Goal: Transaction & Acquisition: Book appointment/travel/reservation

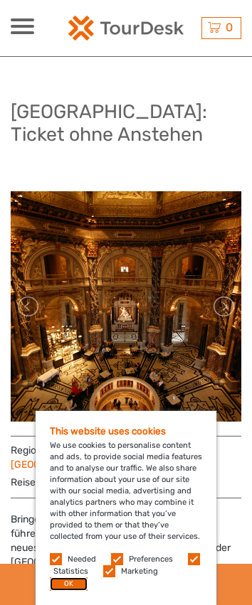
drag, startPoint x: 68, startPoint y: 588, endPoint x: 61, endPoint y: 582, distance: 9.0
click at [68, 588] on button "OK" at bounding box center [69, 584] width 38 height 14
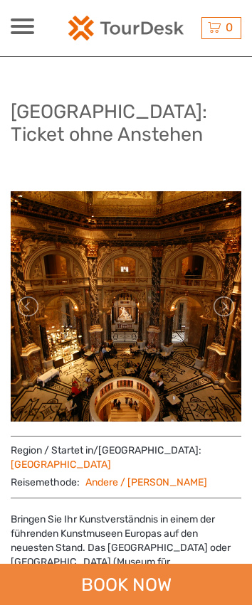
click at [107, 581] on div "BOOK NOW" at bounding box center [126, 583] width 252 height 41
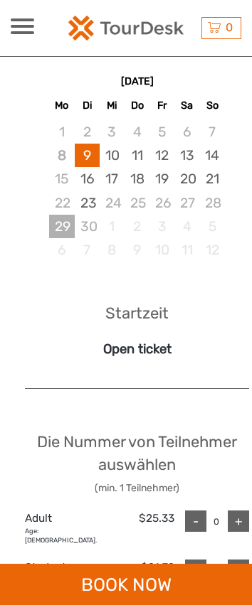
scroll to position [1052, 0]
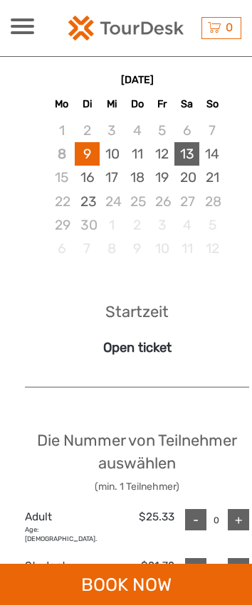
drag, startPoint x: 175, startPoint y: 166, endPoint x: 188, endPoint y: 166, distance: 13.5
click at [175, 166] on div "13" at bounding box center [186, 153] width 25 height 23
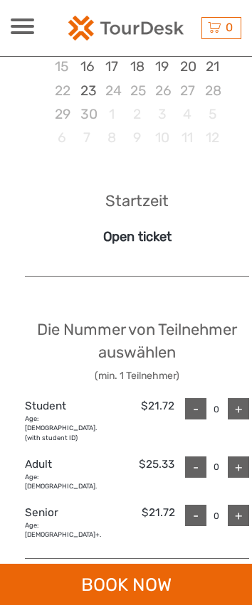
scroll to position [1194, 0]
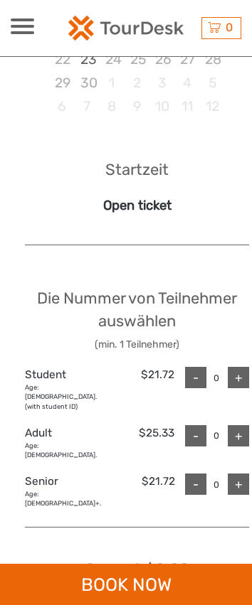
click at [242, 433] on div "+" at bounding box center [237, 435] width 21 height 21
type input "1"
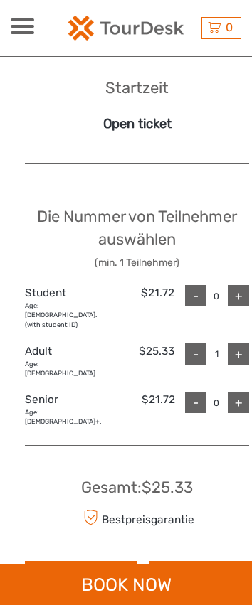
scroll to position [1550, 0]
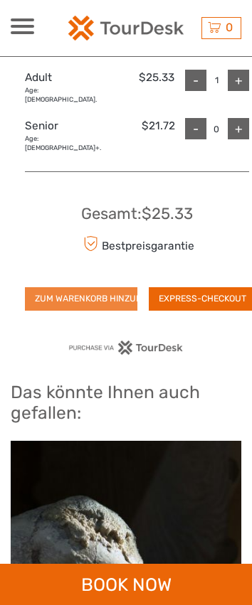
drag, startPoint x: 210, startPoint y: 280, endPoint x: 99, endPoint y: 284, distance: 110.2
click at [210, 287] on button "EXPRESS-CHECKOUT" at bounding box center [202, 298] width 107 height 23
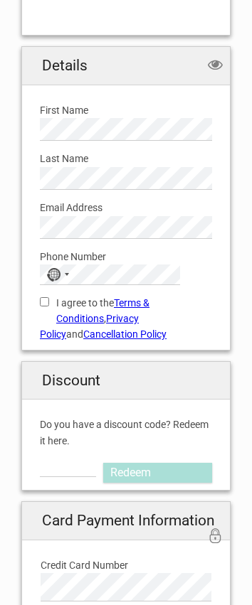
scroll to position [497, 0]
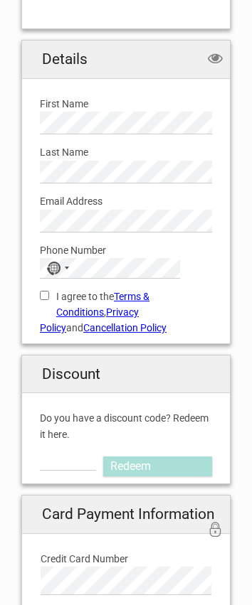
click at [176, 142] on div "Last Name Please provide us with your family name." at bounding box center [125, 158] width 193 height 49
click at [59, 264] on div "No country selected" at bounding box center [53, 268] width 14 height 14
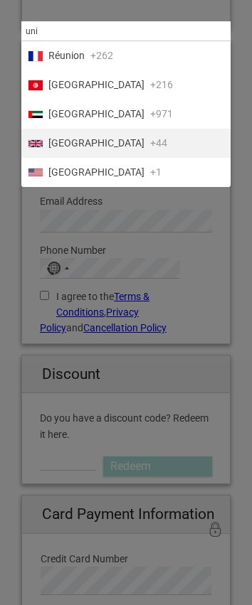
type input "uni"
click at [84, 173] on span "[GEOGRAPHIC_DATA]" at bounding box center [96, 172] width 96 height 15
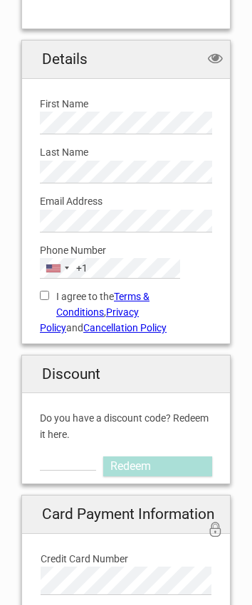
click at [87, 293] on label "I agree to the Terms & Conditions , Privacy Policy and Cancellation Policy" at bounding box center [126, 312] width 172 height 48
click at [49, 293] on input "I agree to the Terms & Conditions , Privacy Policy and Cancellation Policy" at bounding box center [44, 295] width 9 height 9
checkbox input "true"
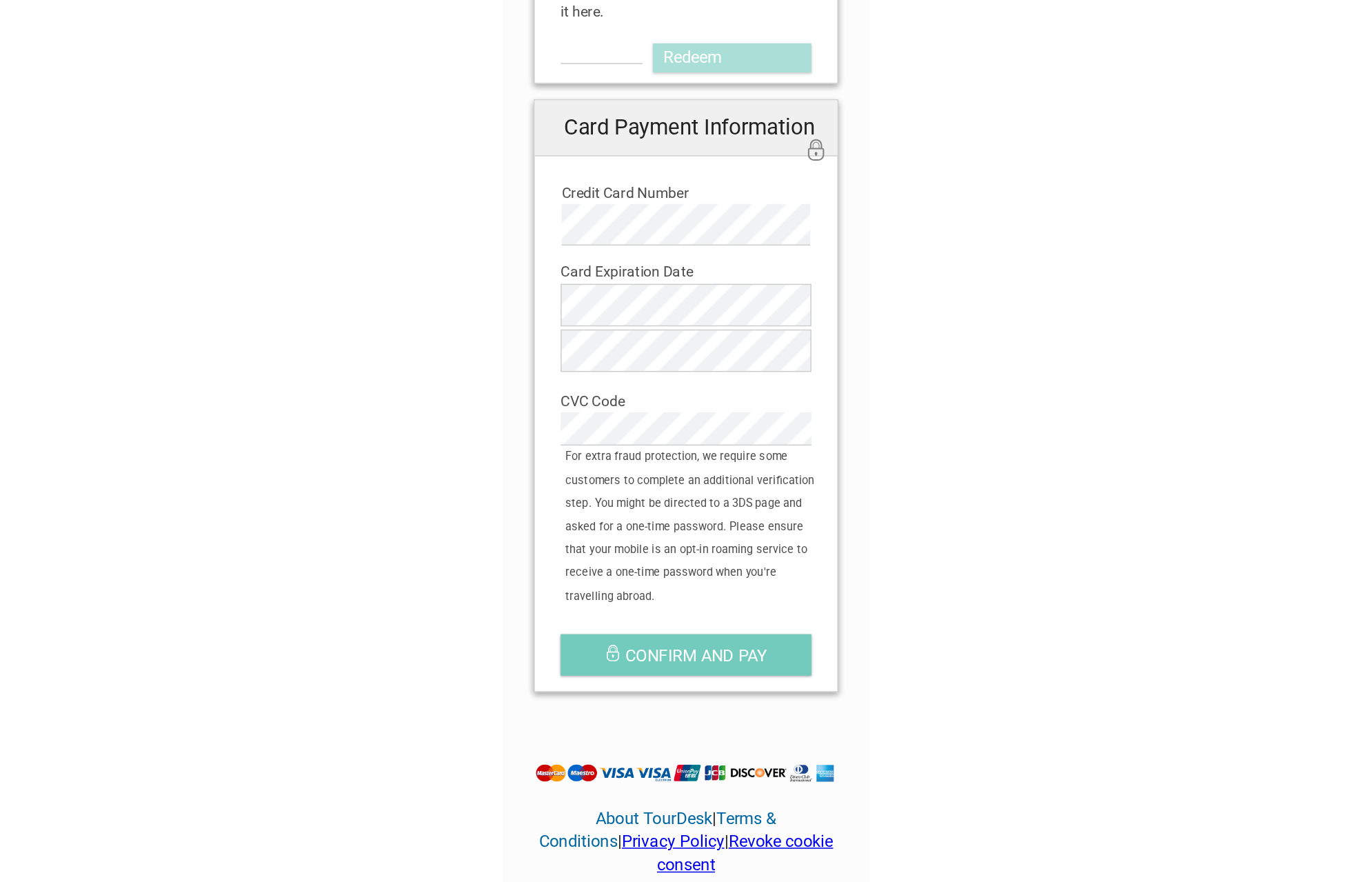
scroll to position [128, 0]
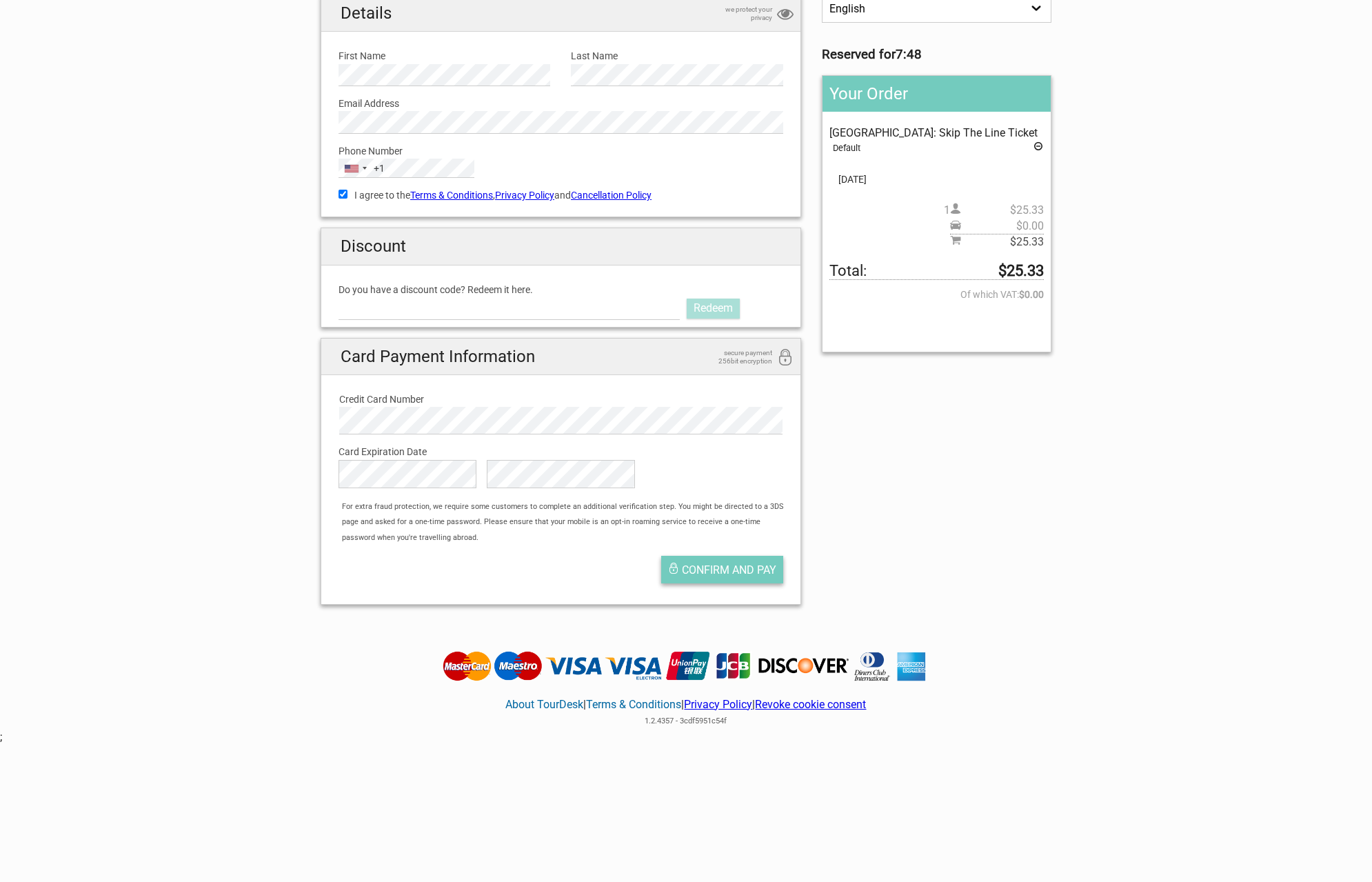
click at [244, 563] on button "Confirm and pay" at bounding box center [722, 570] width 122 height 27
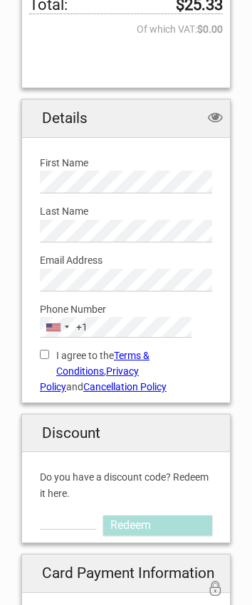
scroll to position [497, 0]
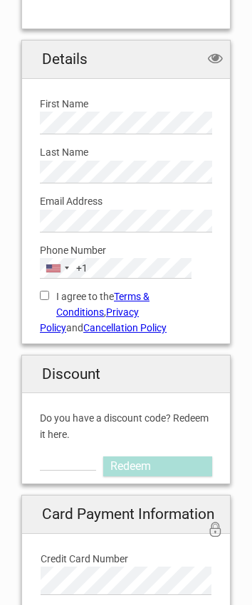
click at [71, 293] on label "I agree to the Terms & Conditions , Privacy Policy and Cancellation Policy" at bounding box center [126, 312] width 172 height 48
click at [49, 293] on input "I agree to the Terms & Conditions , Privacy Policy and Cancellation Policy" at bounding box center [44, 295] width 9 height 9
checkbox input "true"
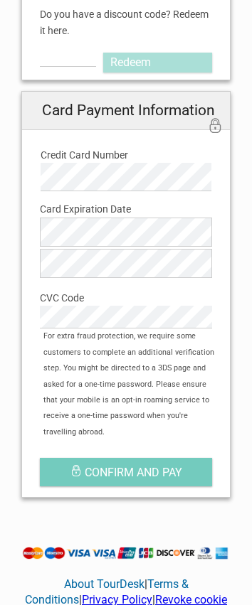
scroll to position [924, 0]
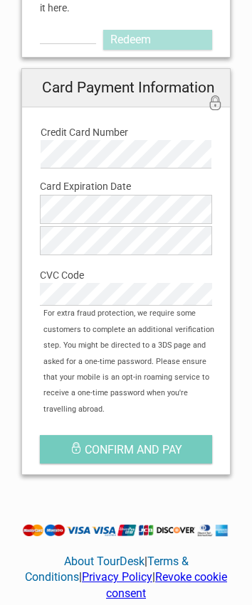
click at [123, 178] on div "Card Expiration Date Card Expiration Month is required The Card Expiration Year…" at bounding box center [125, 236] width 193 height 137
click at [98, 180] on label "Card Expiration Date" at bounding box center [126, 186] width 172 height 16
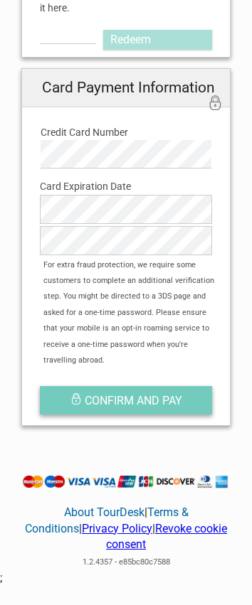
click at [90, 394] on span "Confirm and pay" at bounding box center [133, 401] width 97 height 14
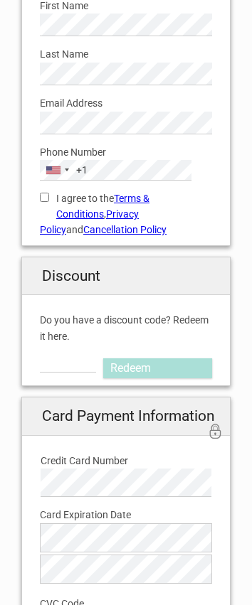
scroll to position [639, 0]
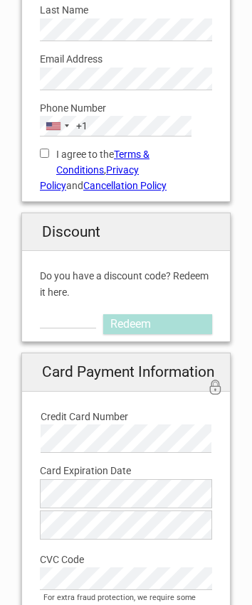
click at [43, 151] on input "I agree to the Terms & Conditions , Privacy Policy and Cancellation Policy" at bounding box center [44, 153] width 9 height 9
checkbox input "true"
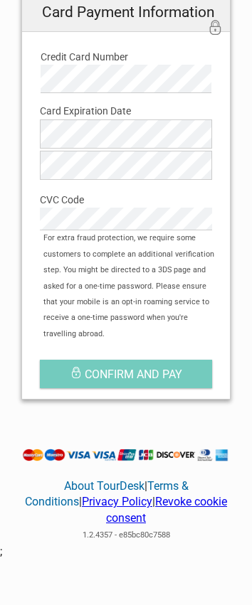
scroll to position [993, 0]
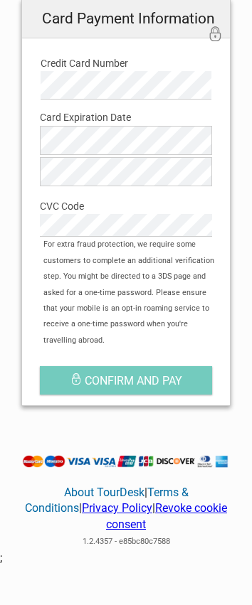
click at [91, 115] on div "Card Expiration Date Card Expiration Month is required The Card Expiration Year…" at bounding box center [125, 167] width 193 height 137
click at [87, 195] on div "CVC Code Card CVC Code is required" at bounding box center [126, 212] width 172 height 49
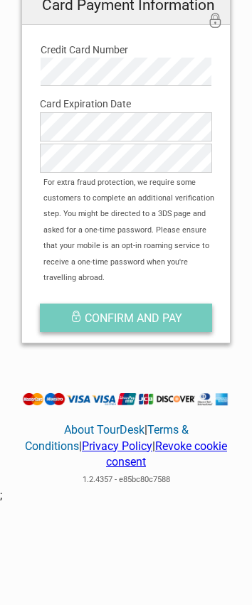
scroll to position [1015, 0]
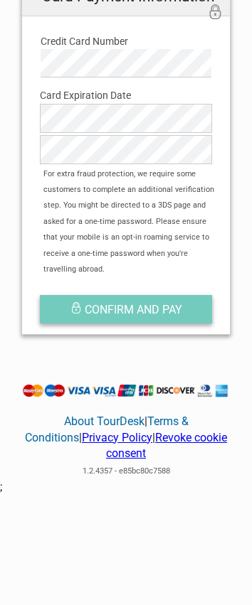
click at [107, 303] on span "Confirm and pay" at bounding box center [133, 310] width 97 height 14
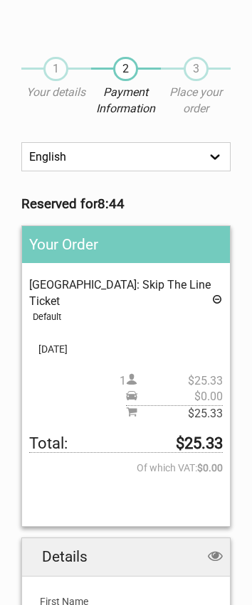
drag, startPoint x: 164, startPoint y: 269, endPoint x: 229, endPoint y: 273, distance: 64.8
click at [164, 269] on div "Your Order [GEOGRAPHIC_DATA]: Skip The Line Ticket Default Pickup: Select an op…" at bounding box center [125, 375] width 209 height 301
